Goal: Check status: Check status

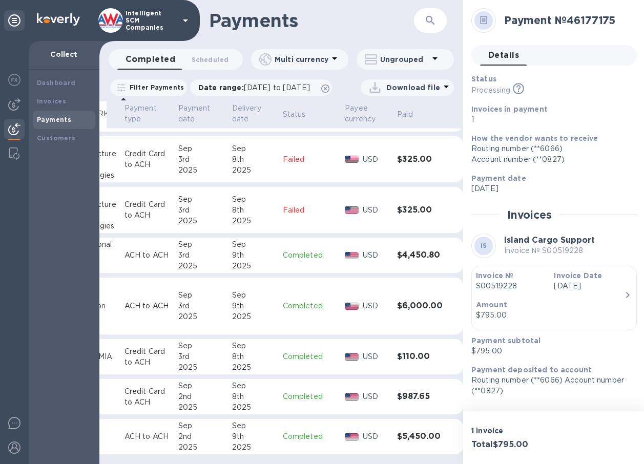
scroll to position [8, 0]
click at [130, 199] on p "Credit Card to ACH" at bounding box center [147, 210] width 46 height 22
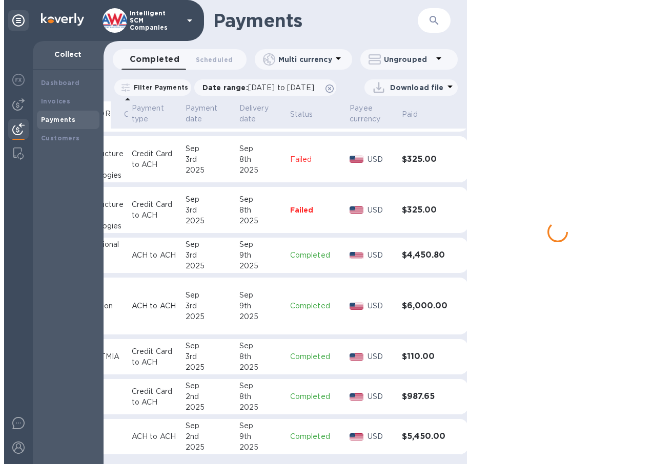
scroll to position [568, 102]
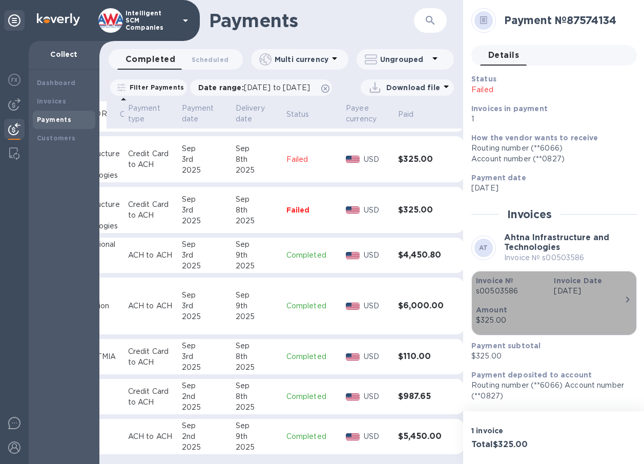
click at [508, 289] on p "s00503586" at bounding box center [511, 291] width 70 height 11
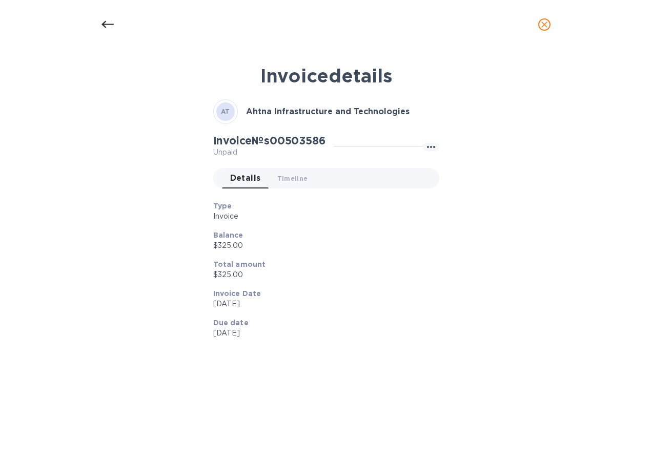
click at [508, 289] on div "Invoice details AT Ahtna Infrastructure and Technologies Invoice № s00503586 Un…" at bounding box center [325, 248] width 487 height 380
click at [304, 133] on div "Invoice № s00503586 Unpaid Details 0 Timeline 0" at bounding box center [326, 165] width 230 height 67
copy h2 "s00503586"
